Goal: Task Accomplishment & Management: Manage account settings

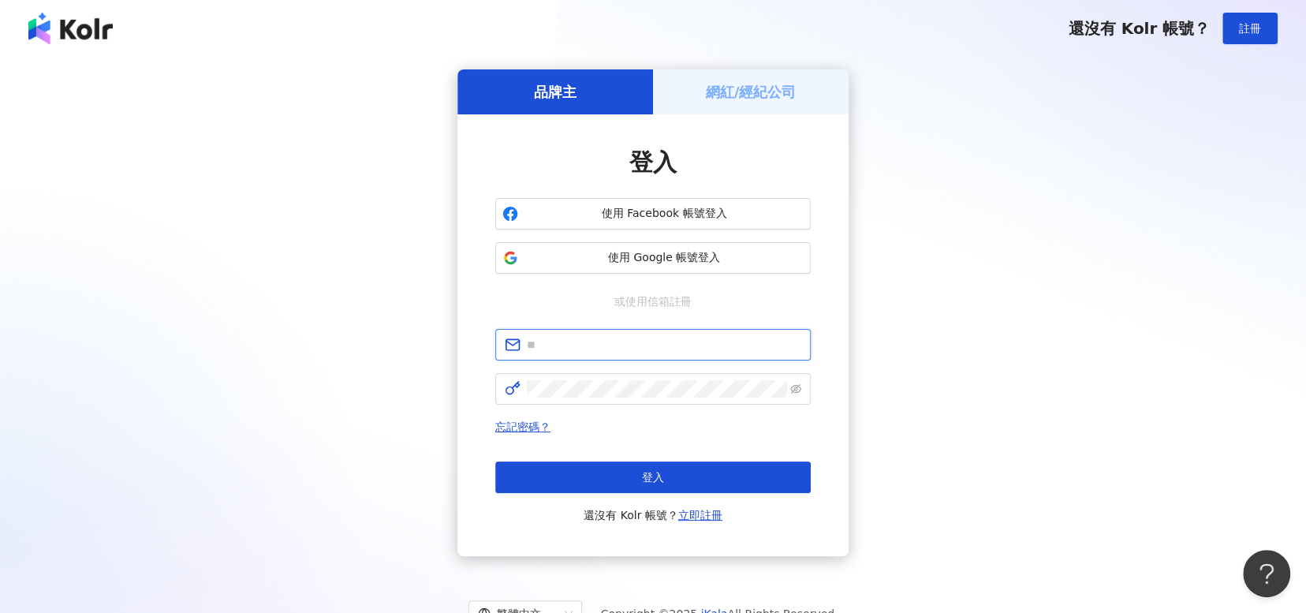
click at [649, 346] on input "text" at bounding box center [664, 344] width 274 height 17
type input "**********"
click button "登入" at bounding box center [652, 477] width 315 height 32
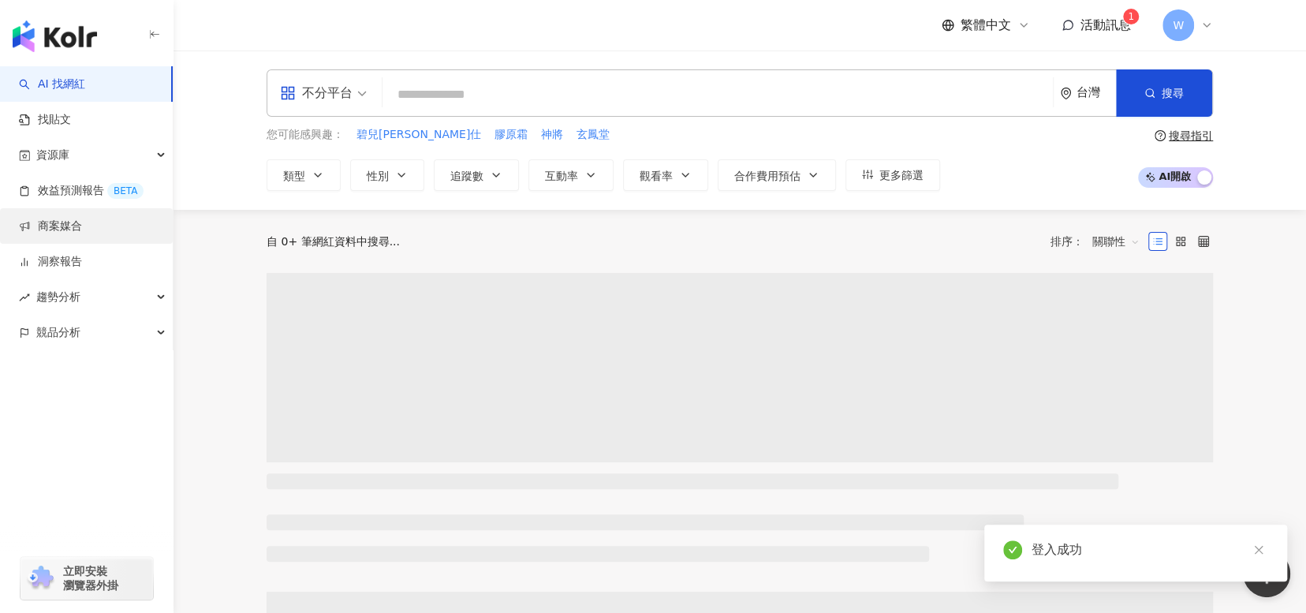
click at [82, 226] on link "商案媒合" at bounding box center [50, 226] width 63 height 16
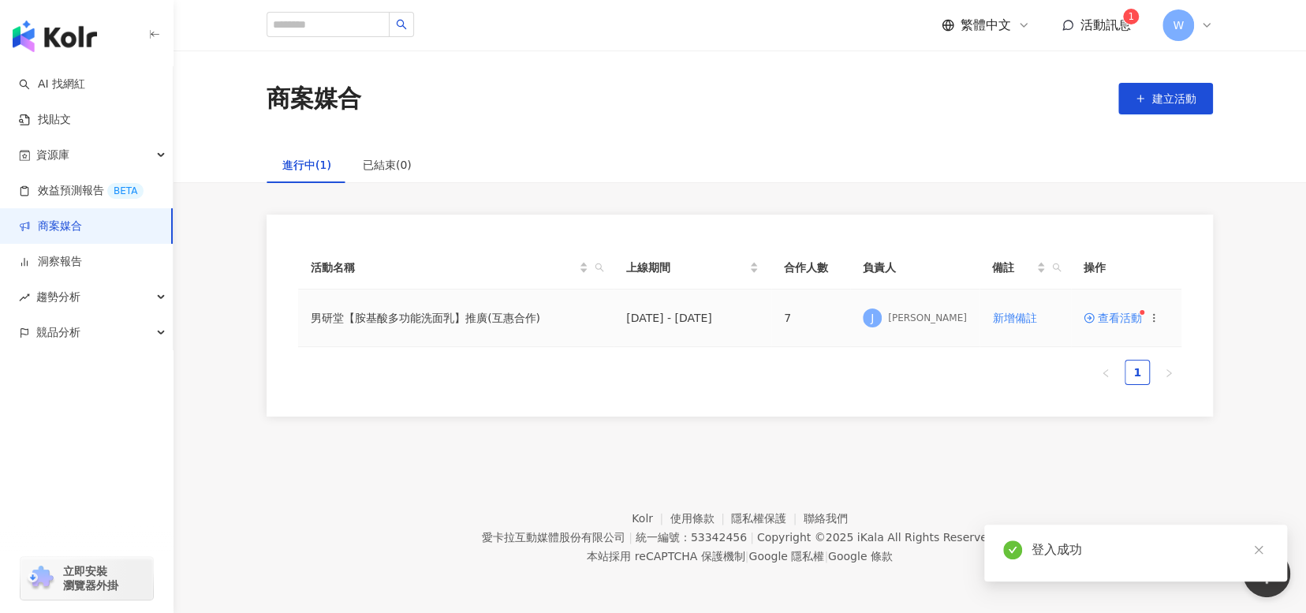
click at [1116, 319] on span "查看活動" at bounding box center [1112, 317] width 58 height 11
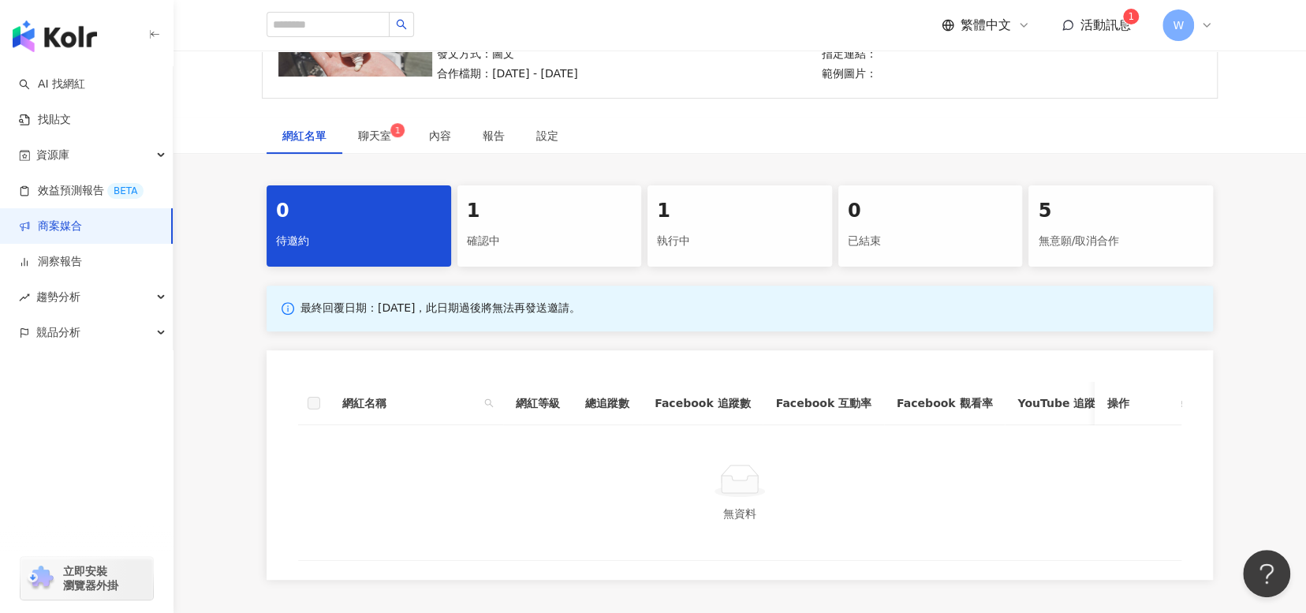
scroll to position [315, 0]
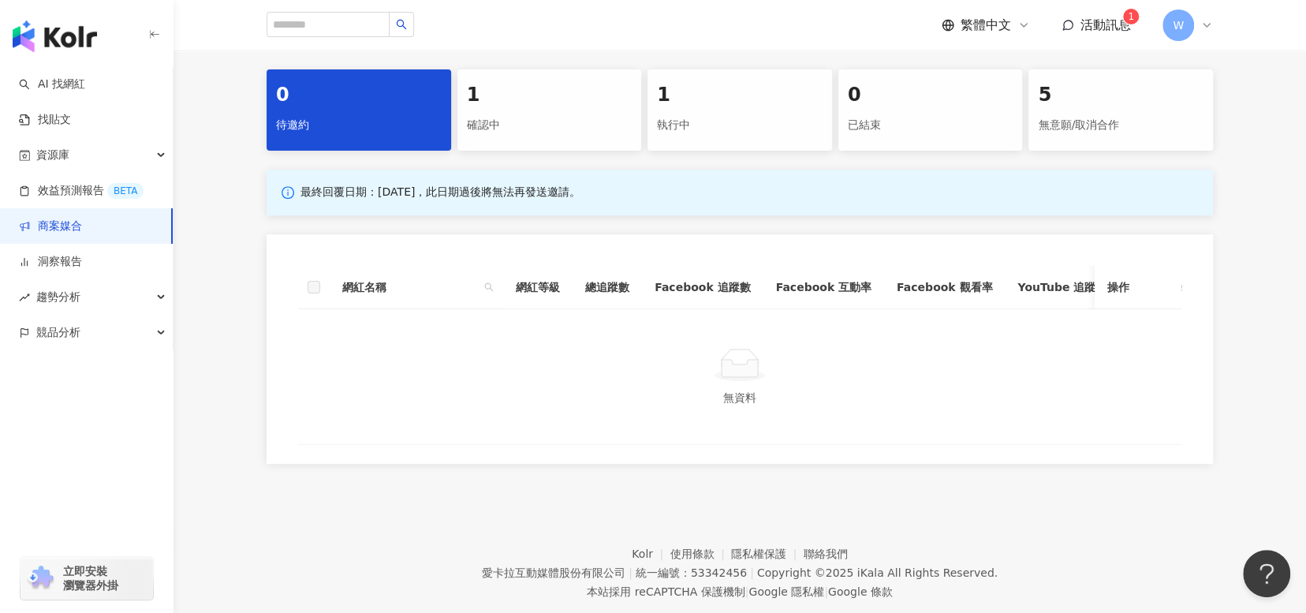
click at [749, 130] on div "執行中" at bounding box center [740, 125] width 166 height 27
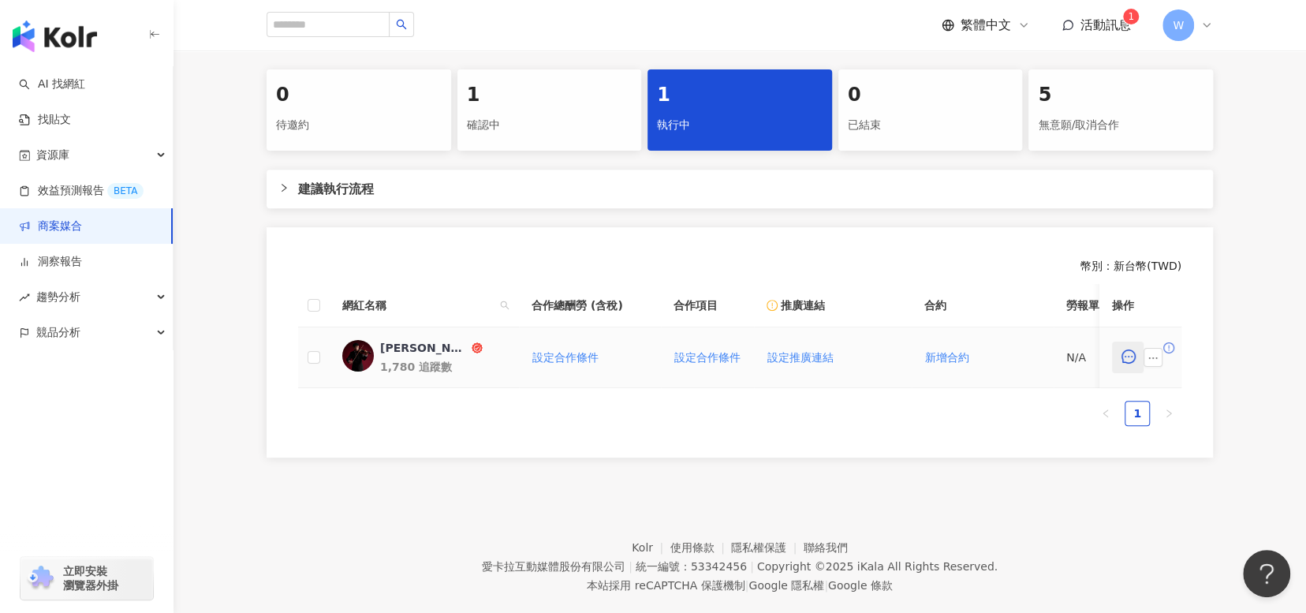
click at [1124, 362] on icon "message" at bounding box center [1128, 356] width 14 height 14
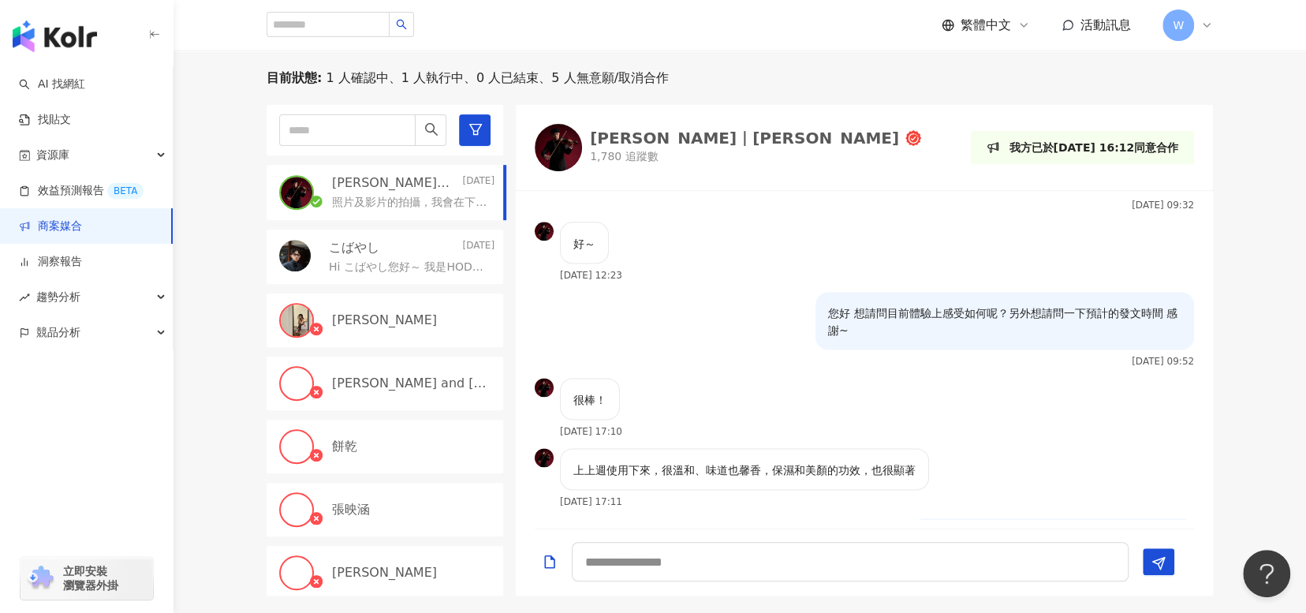
scroll to position [1501, 0]
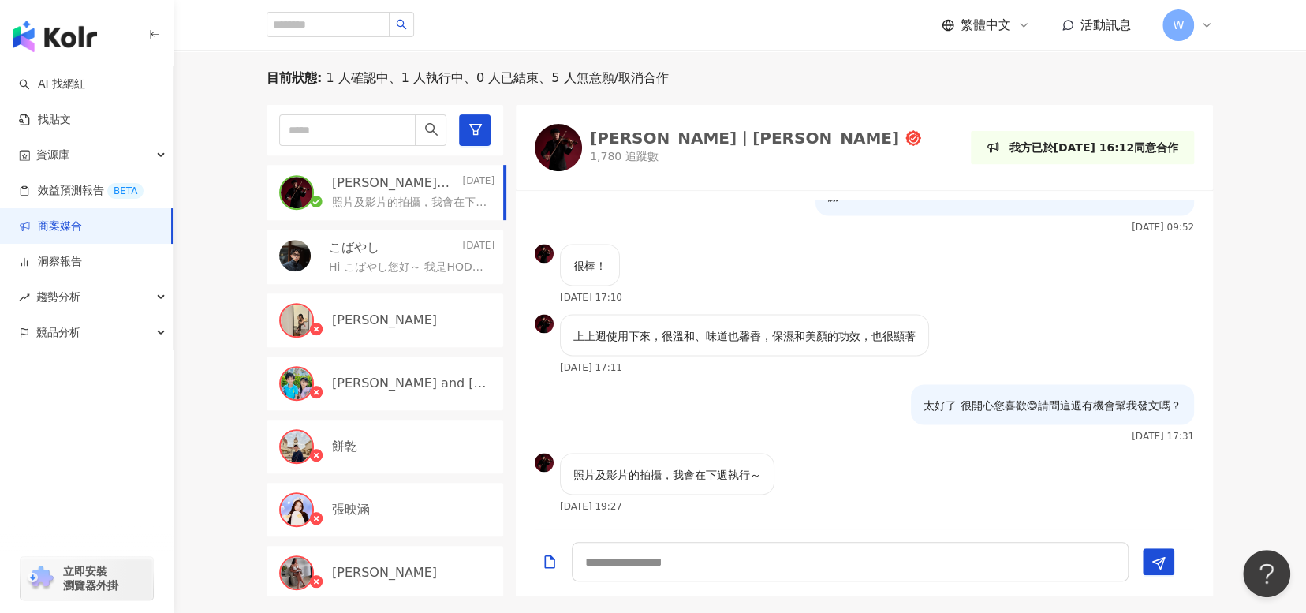
click at [596, 141] on div "Jimmy｜彥傑" at bounding box center [744, 138] width 309 height 16
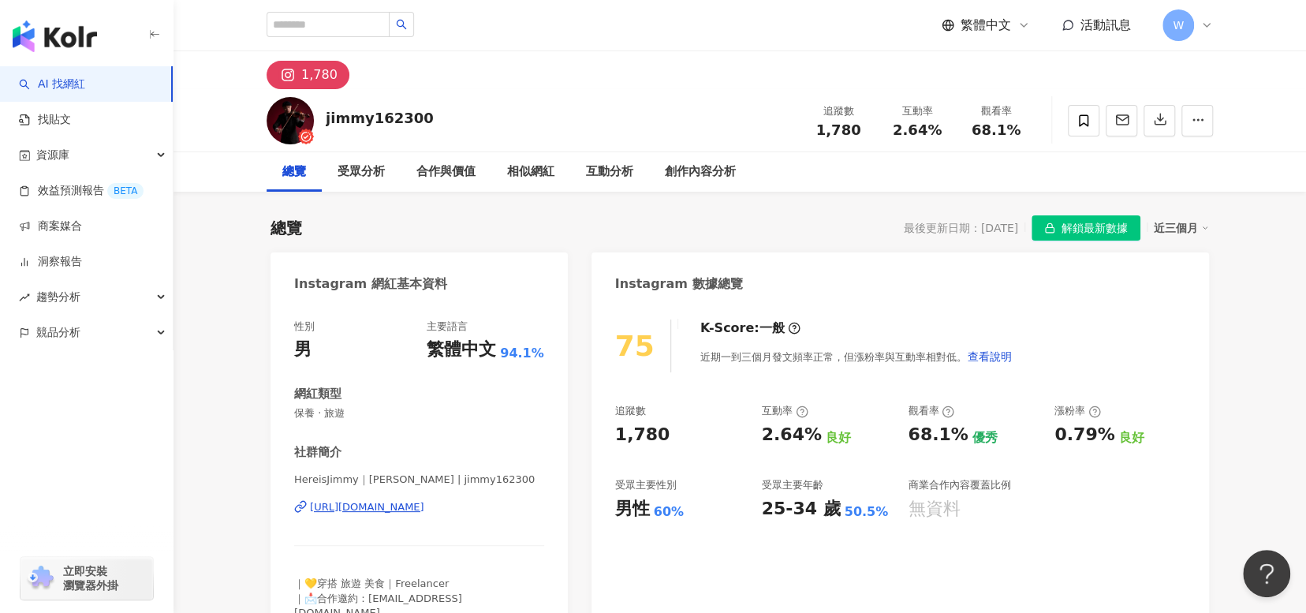
click at [424, 504] on div "[URL][DOMAIN_NAME]" at bounding box center [367, 507] width 114 height 14
